Goal: Information Seeking & Learning: Find specific fact

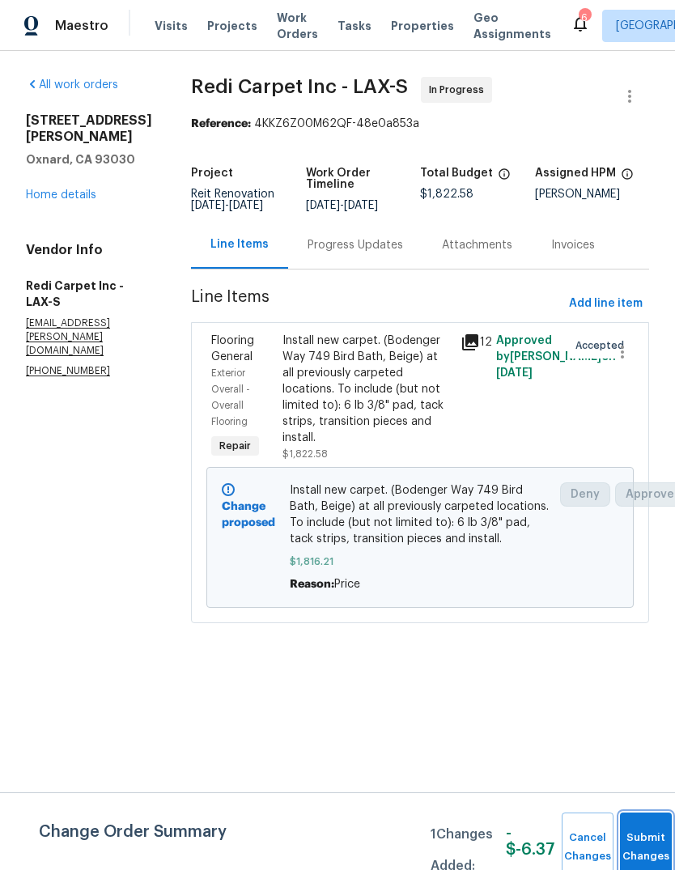
click at [651, 836] on button "Submit Changes" at bounding box center [646, 848] width 52 height 70
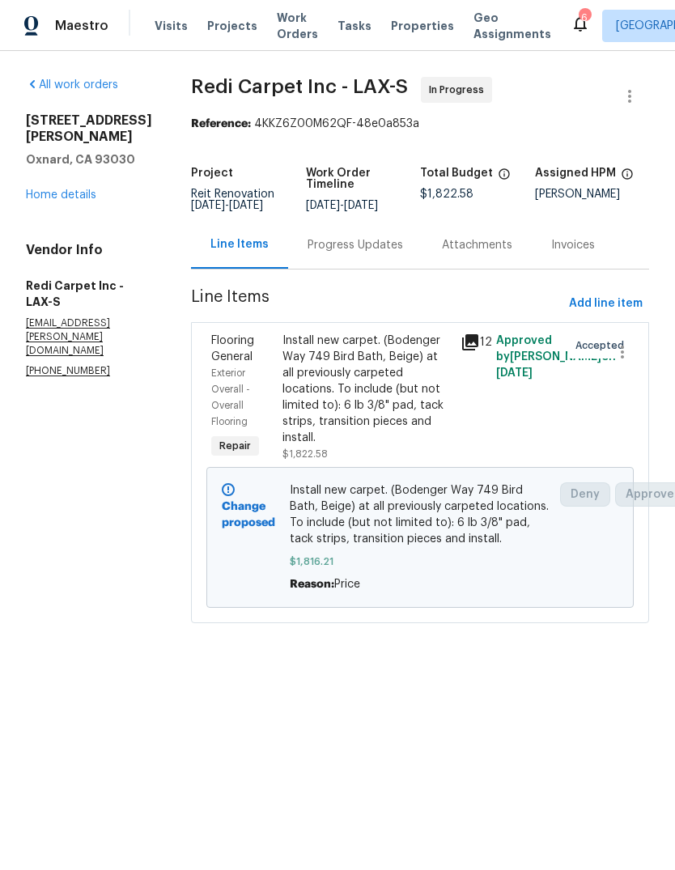
click at [91, 201] on link "Home details" at bounding box center [61, 194] width 70 height 11
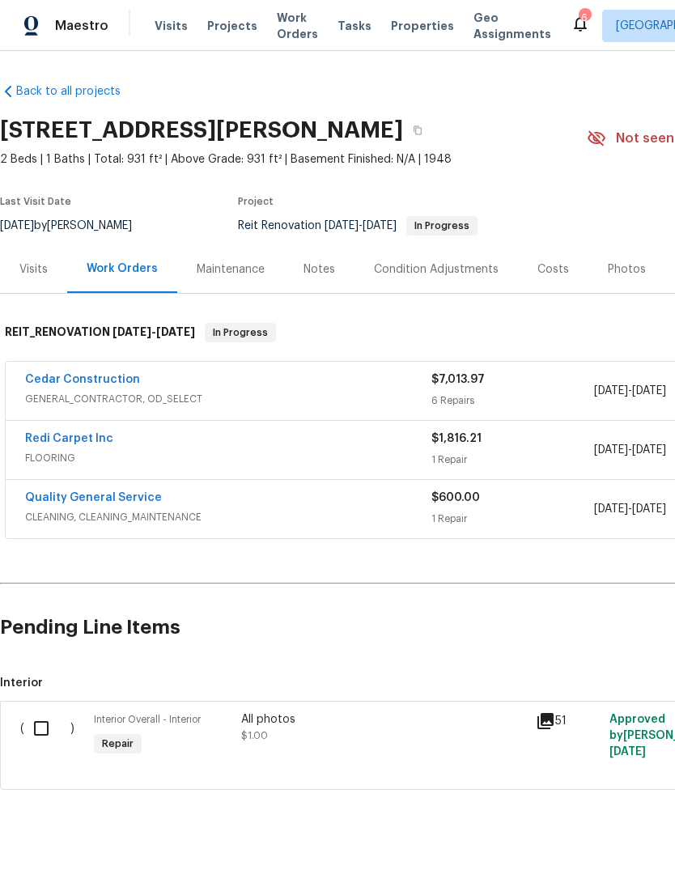
click at [19, 293] on div "Visits" at bounding box center [33, 269] width 67 height 48
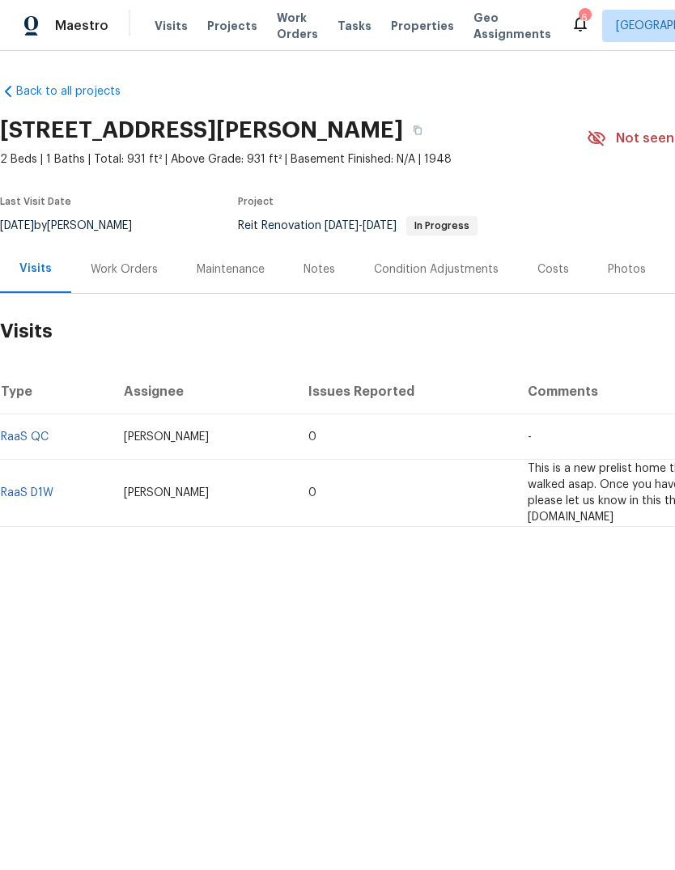
click at [568, 523] on span "This is a new prelist home that we will need walked asap. Once you have the sco…" at bounding box center [644, 493] width 232 height 60
click at [28, 499] on link "RaaS D1W" at bounding box center [27, 492] width 53 height 11
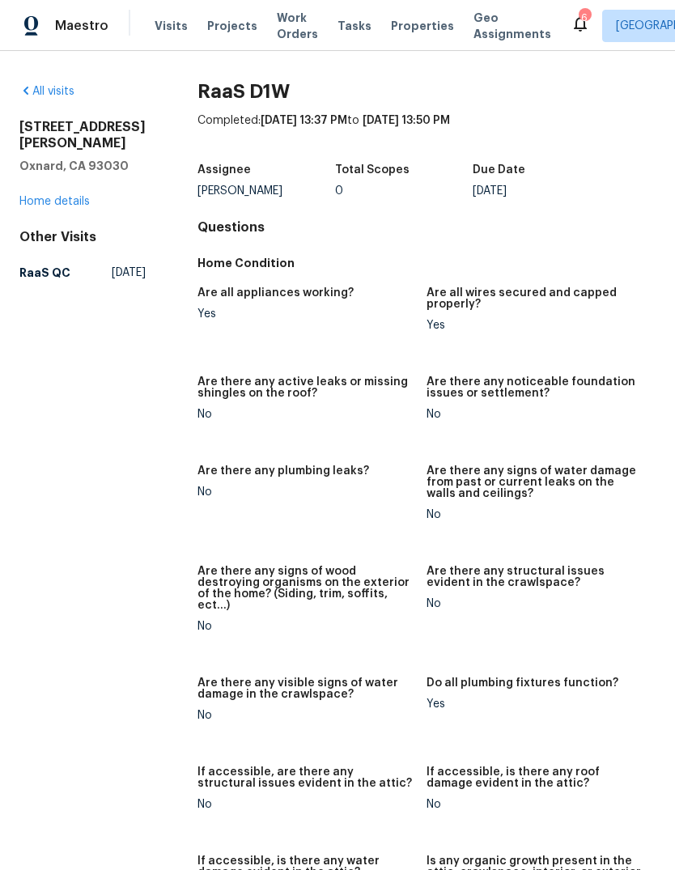
click at [42, 97] on link "All visits" at bounding box center [46, 91] width 55 height 11
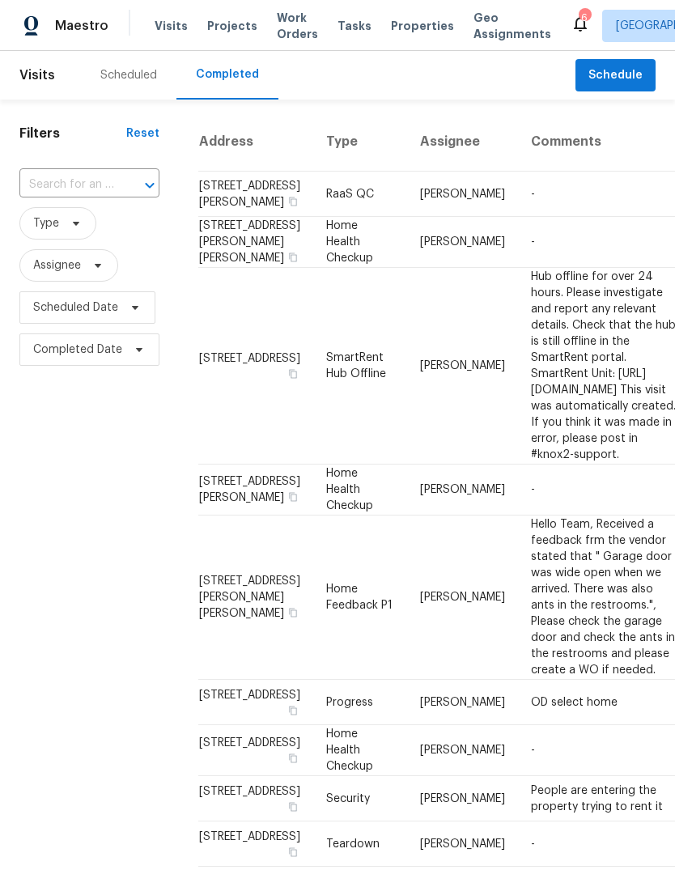
click at [394, 34] on span "Properties" at bounding box center [422, 26] width 63 height 16
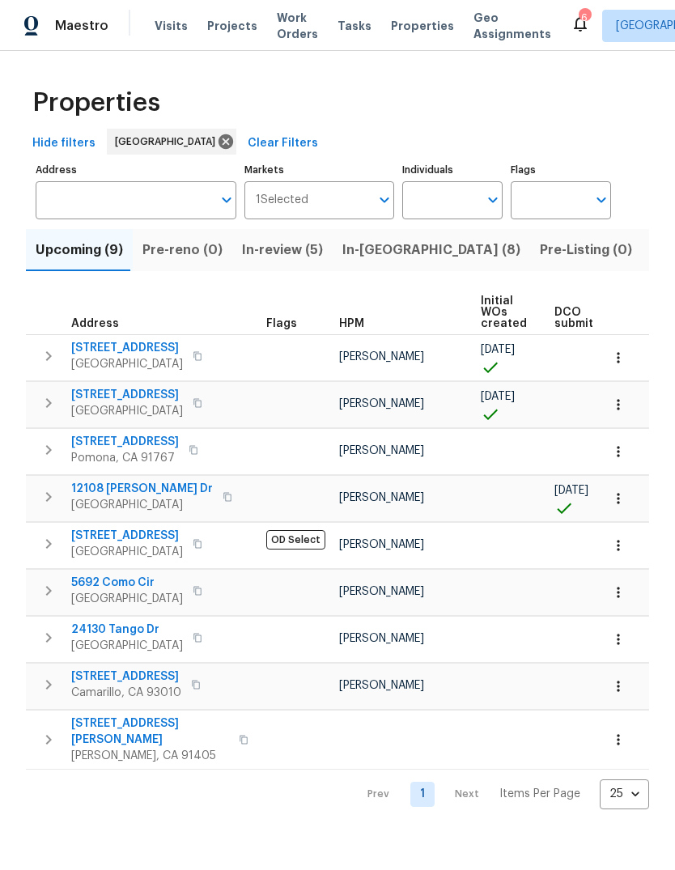
click at [364, 262] on span "In-[GEOGRAPHIC_DATA] (8)" at bounding box center [431, 250] width 178 height 23
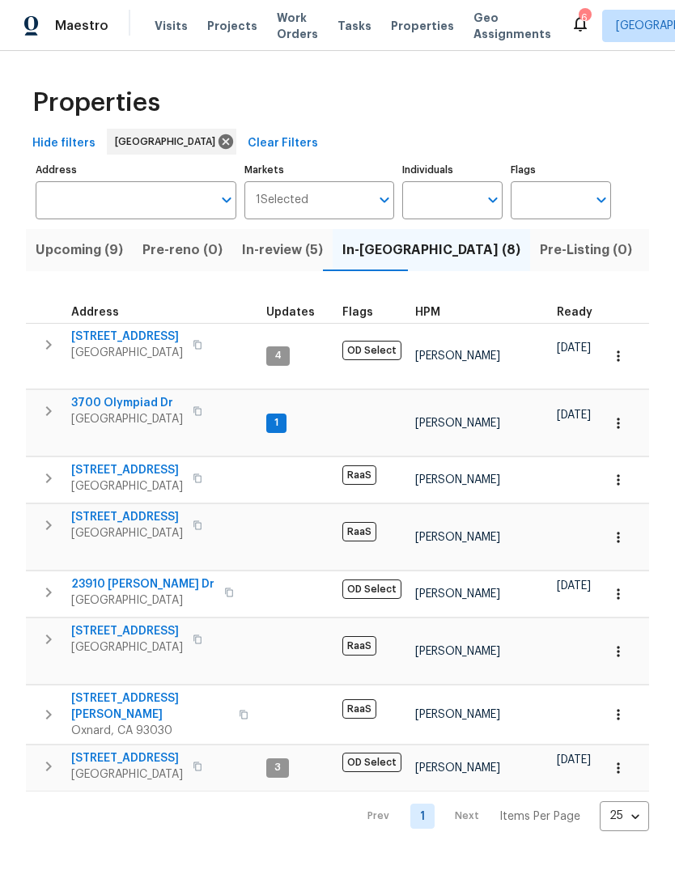
click at [90, 691] on span "[STREET_ADDRESS][PERSON_NAME]" at bounding box center [150, 707] width 158 height 32
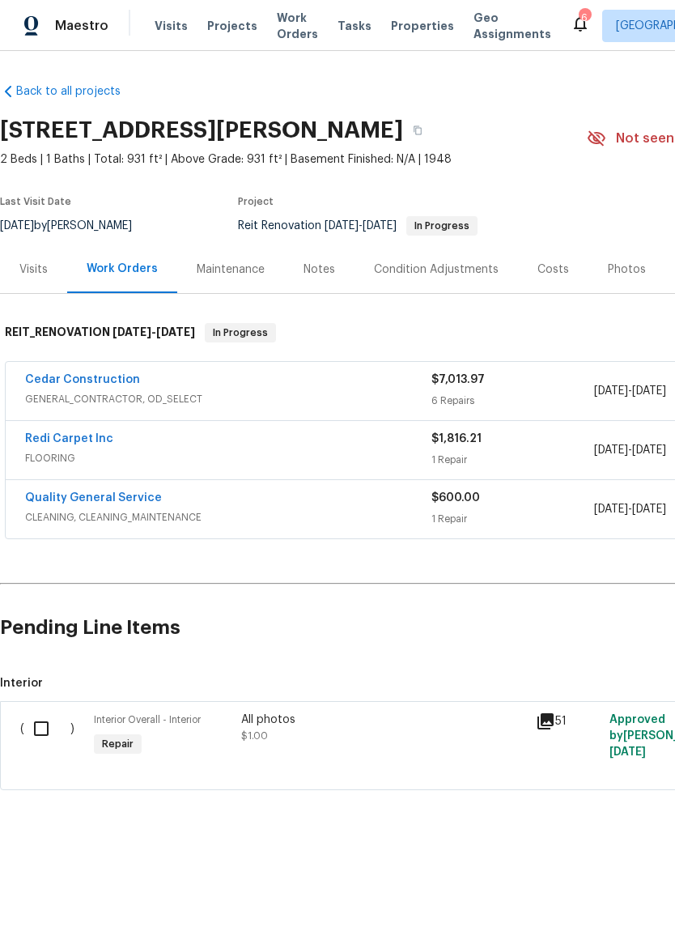
click at [18, 293] on div "Visits" at bounding box center [33, 269] width 67 height 48
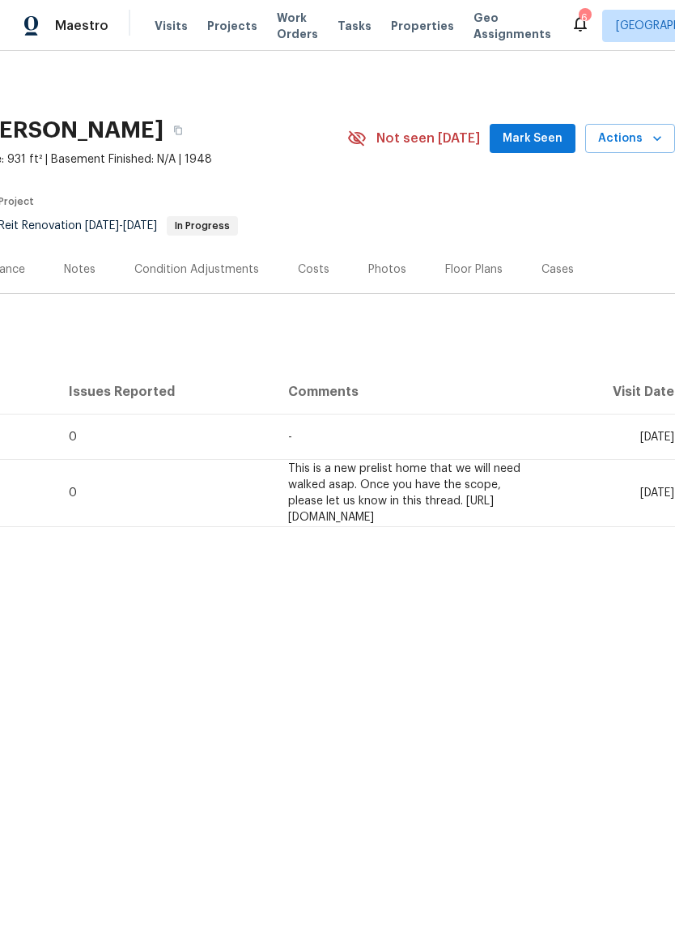
scroll to position [0, 240]
copy span "https://opendoor.slack.com/archives/C07MY6AKJKG/p1758129547205369"
